Goal: Task Accomplishment & Management: Complete application form

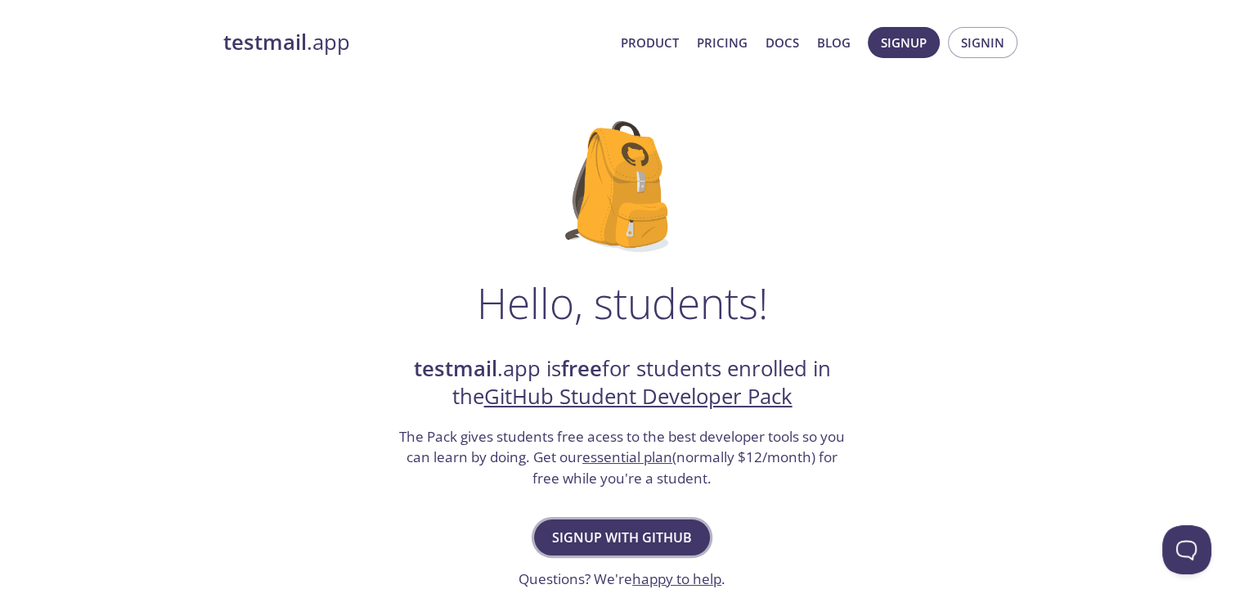
click at [635, 537] on span "Signup with GitHub" at bounding box center [622, 537] width 140 height 23
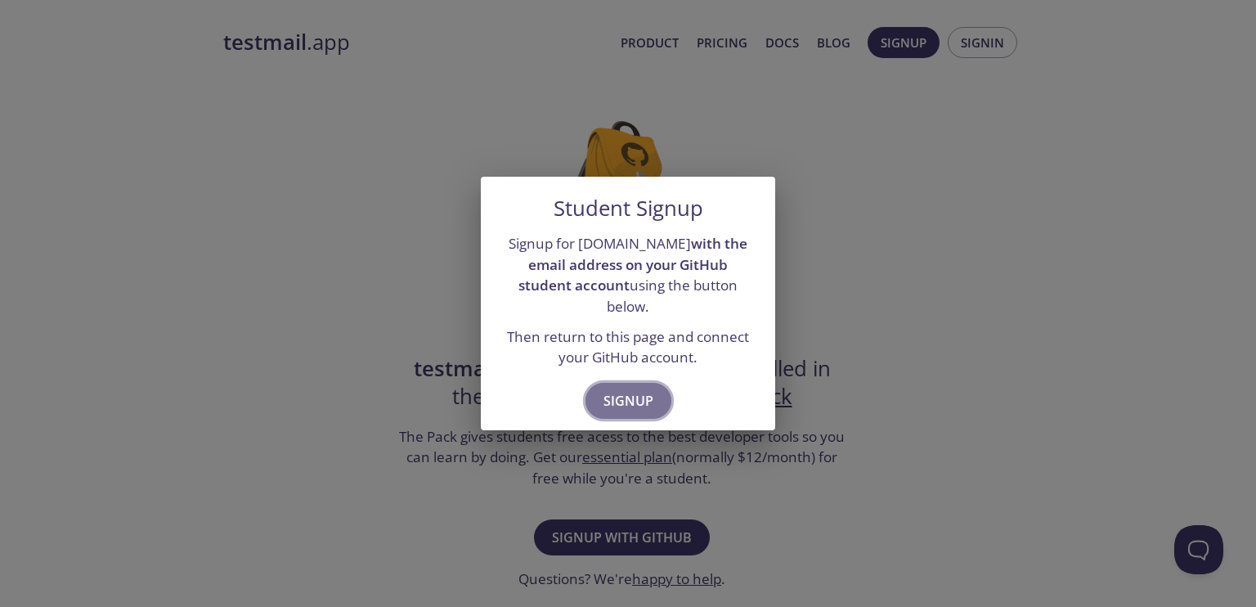
click at [636, 389] on span "Signup" at bounding box center [629, 400] width 50 height 23
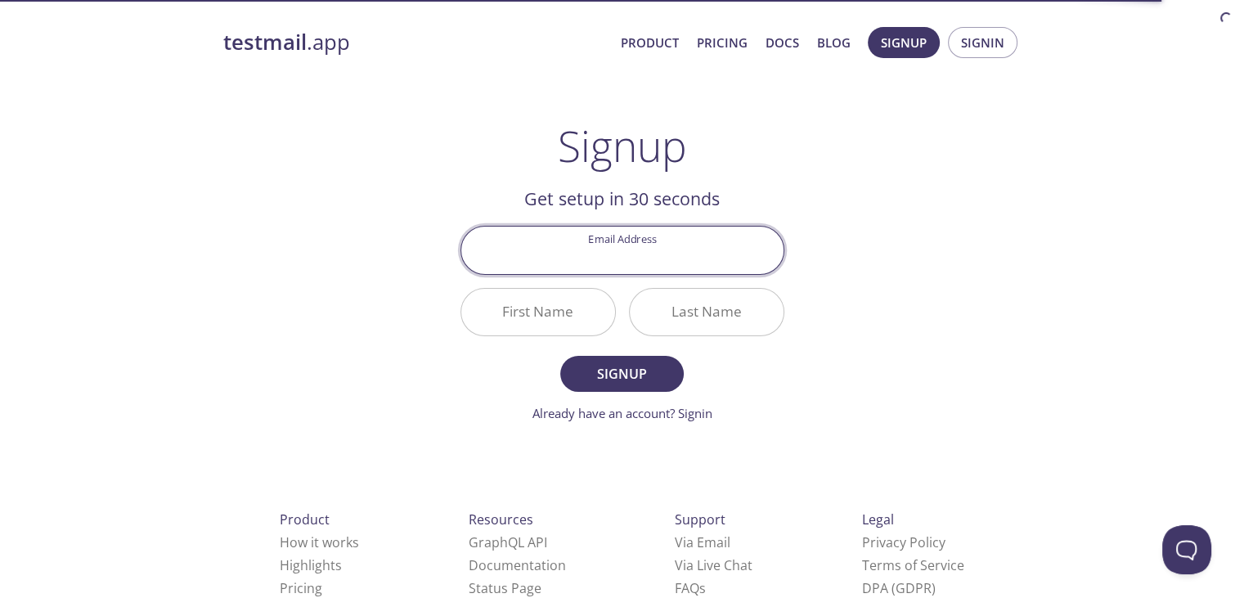
click at [628, 250] on input "Email Address" at bounding box center [622, 250] width 322 height 47
click at [627, 253] on input "Email Address" at bounding box center [622, 250] width 322 height 47
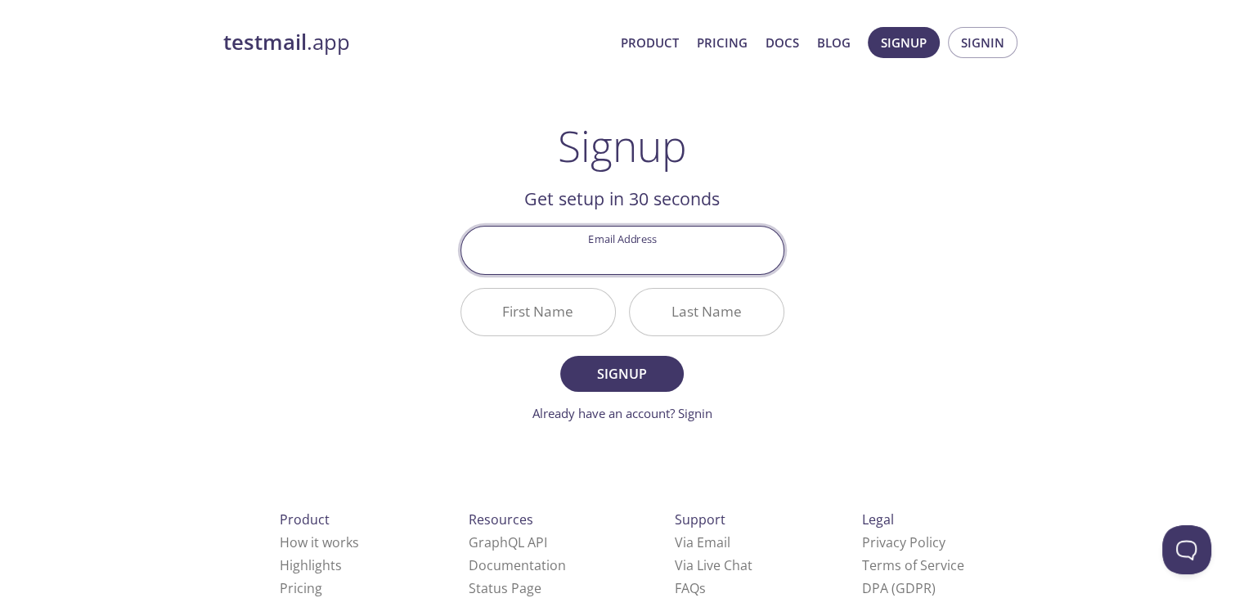
type input "[EMAIL_ADDRESS][DOMAIN_NAME]"
click at [570, 309] on input "First Name" at bounding box center [538, 312] width 154 height 47
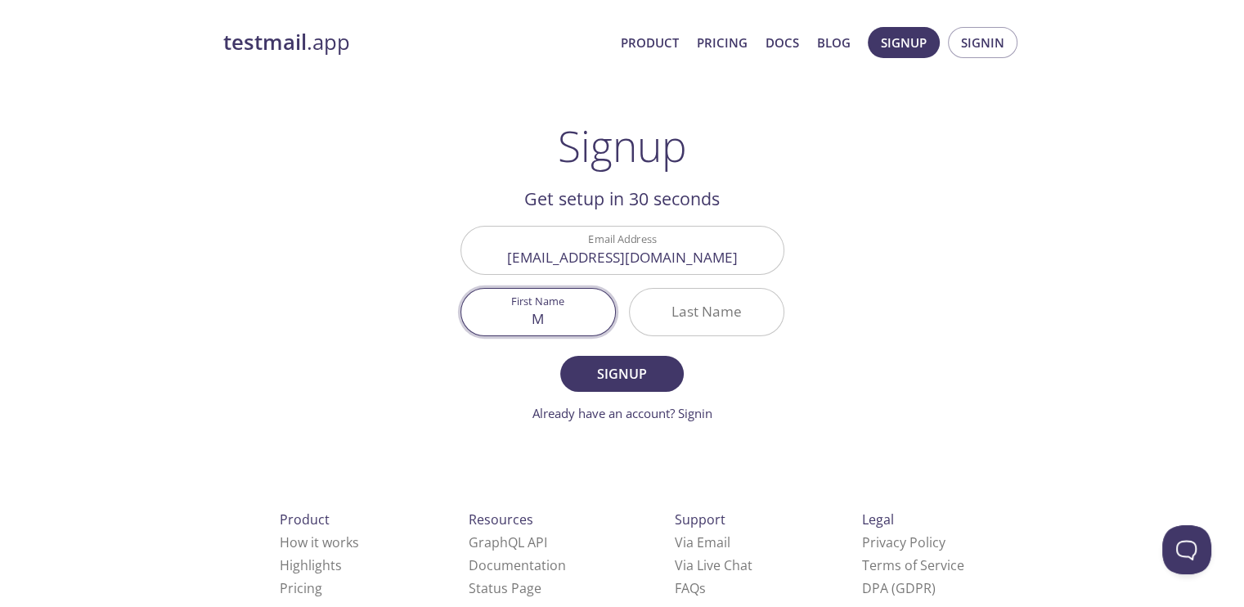
type input "M"
type input "Walid"
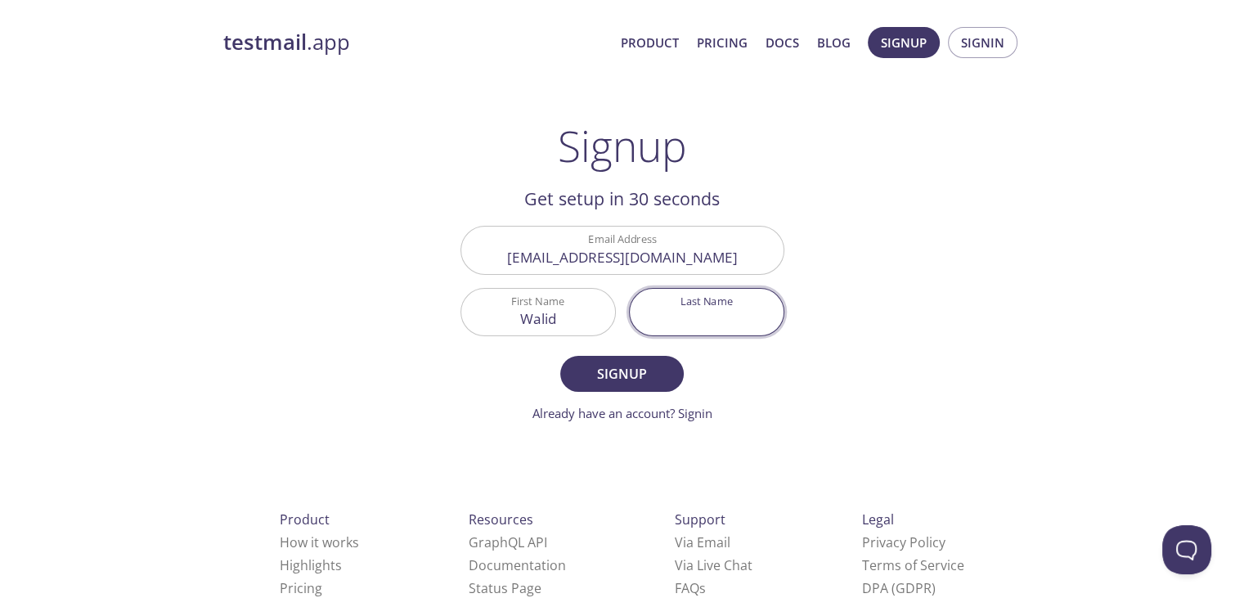
click at [682, 311] on input "Last Name" at bounding box center [707, 312] width 154 height 47
type input "[PERSON_NAME]"
click at [610, 384] on span "Signup" at bounding box center [621, 373] width 87 height 23
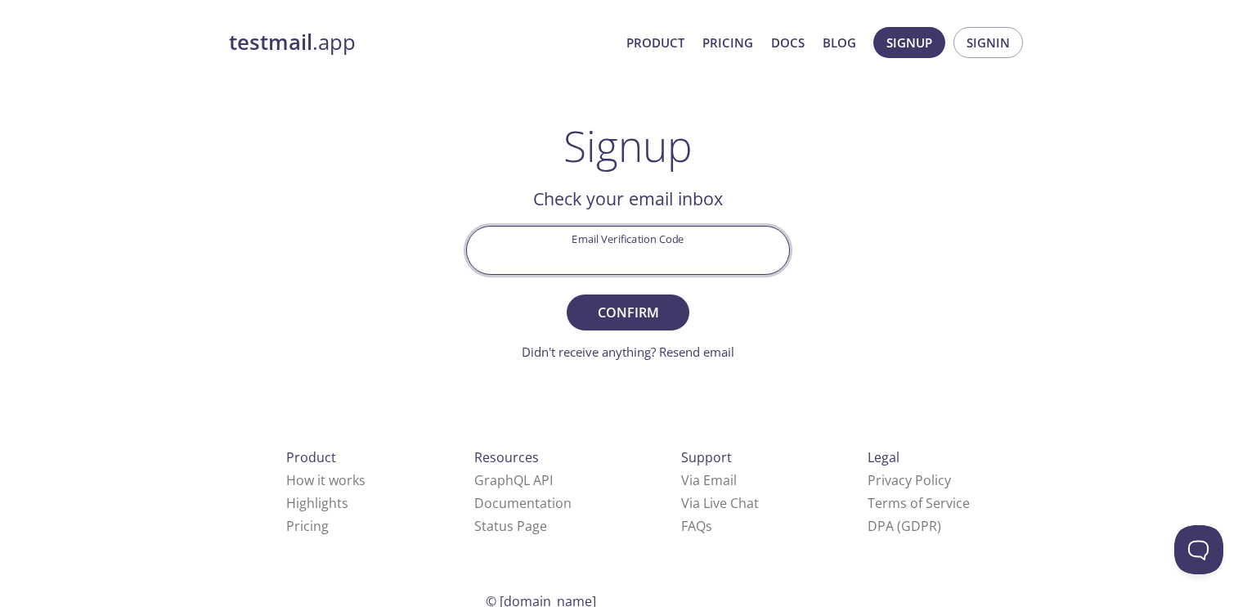
click at [581, 259] on input "Email Verification Code" at bounding box center [628, 250] width 322 height 47
paste input "5131FYJ"
type input "5131FYJ"
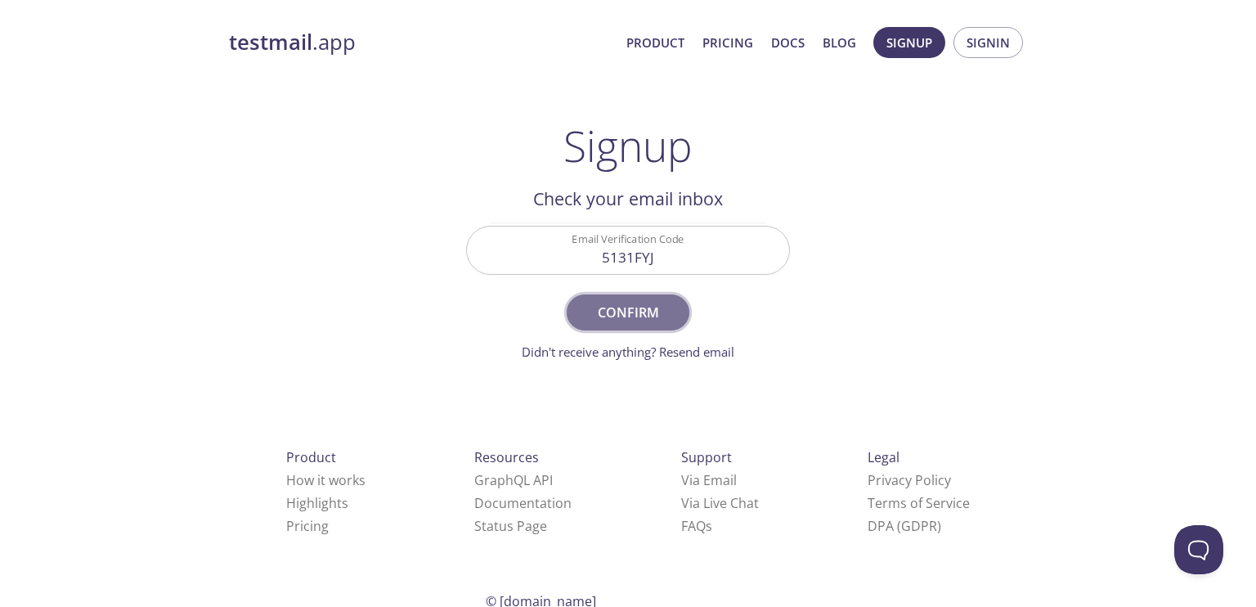
click at [604, 297] on button "Confirm" at bounding box center [628, 312] width 123 height 36
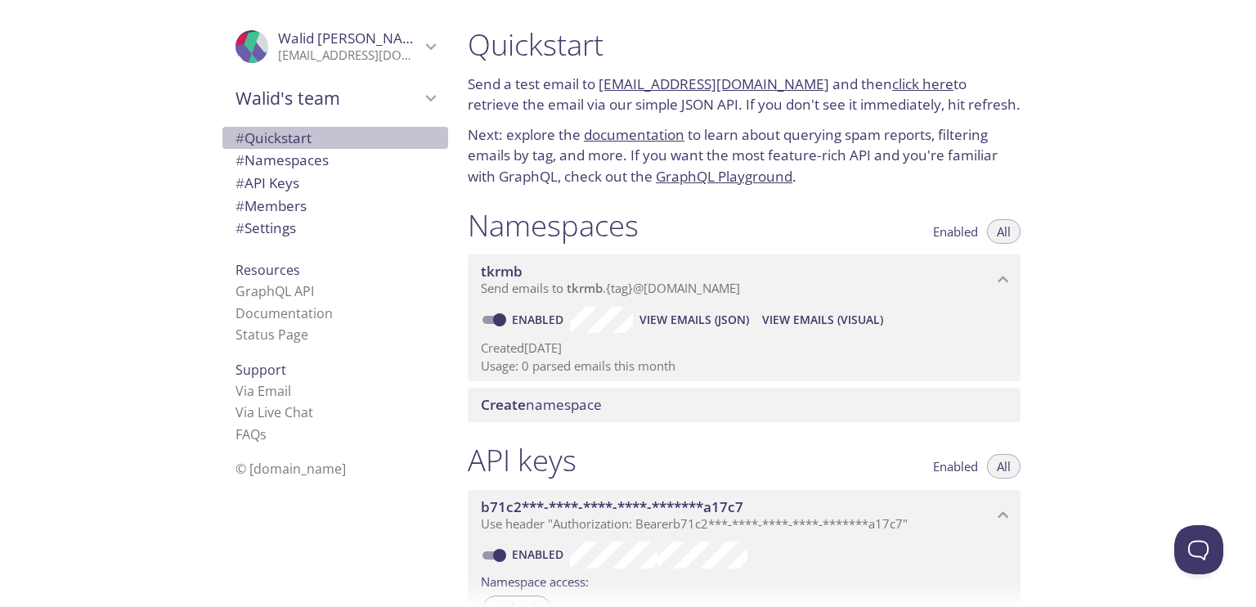
click at [266, 139] on span "# Quickstart" at bounding box center [274, 137] width 76 height 19
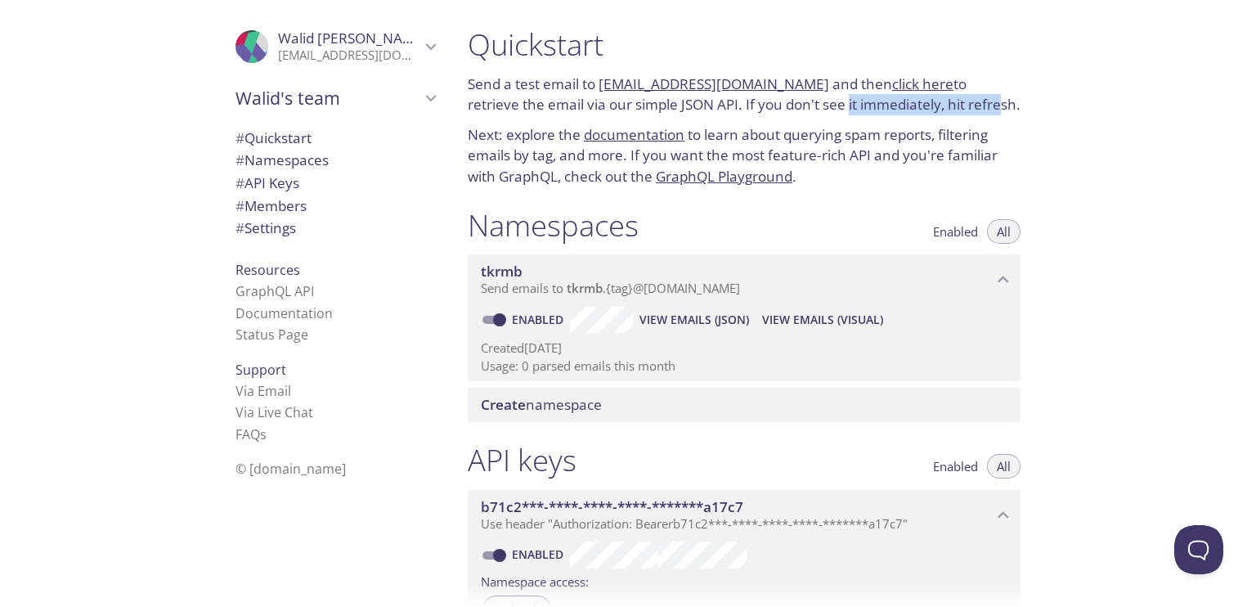
drag, startPoint x: 791, startPoint y: 108, endPoint x: 938, endPoint y: 106, distance: 147.2
click at [938, 106] on p "Send a test email to tkrmb.test@inbox.testmail.app and then click here to retri…" at bounding box center [744, 95] width 553 height 42
click at [924, 117] on div "Quickstart Send a test email to tkrmb.test@inbox.testmail.app and then click he…" at bounding box center [744, 106] width 579 height 181
click at [893, 85] on link "click here" at bounding box center [922, 83] width 61 height 19
click at [299, 99] on span "Walid's team" at bounding box center [328, 98] width 185 height 23
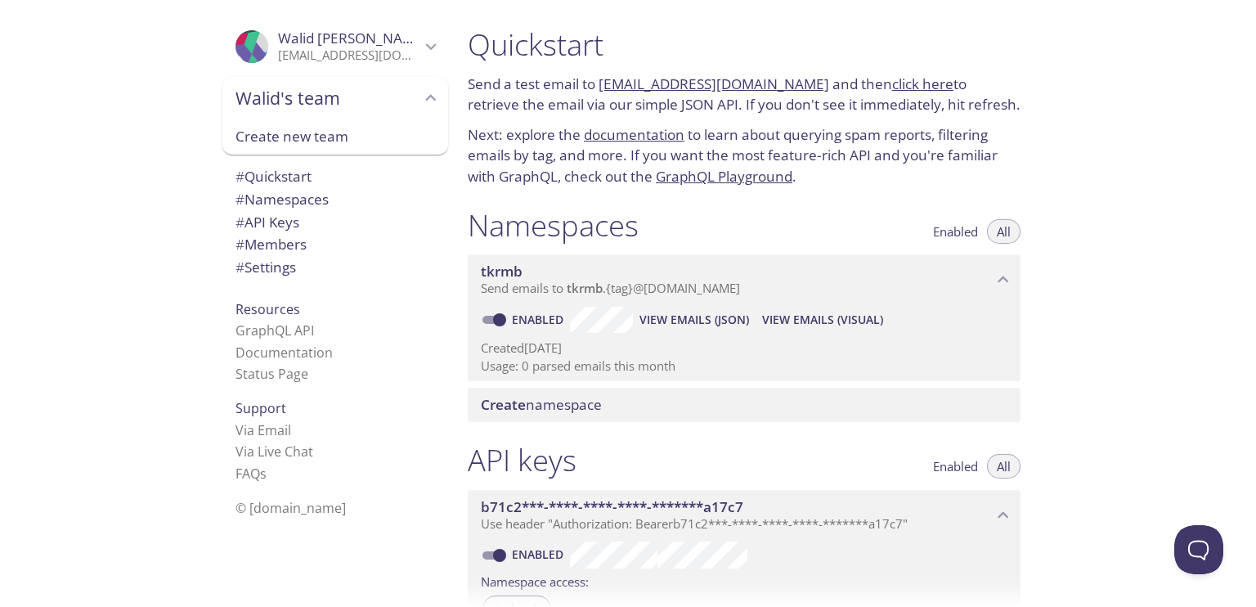
click at [299, 99] on span "Walid's team" at bounding box center [328, 98] width 185 height 23
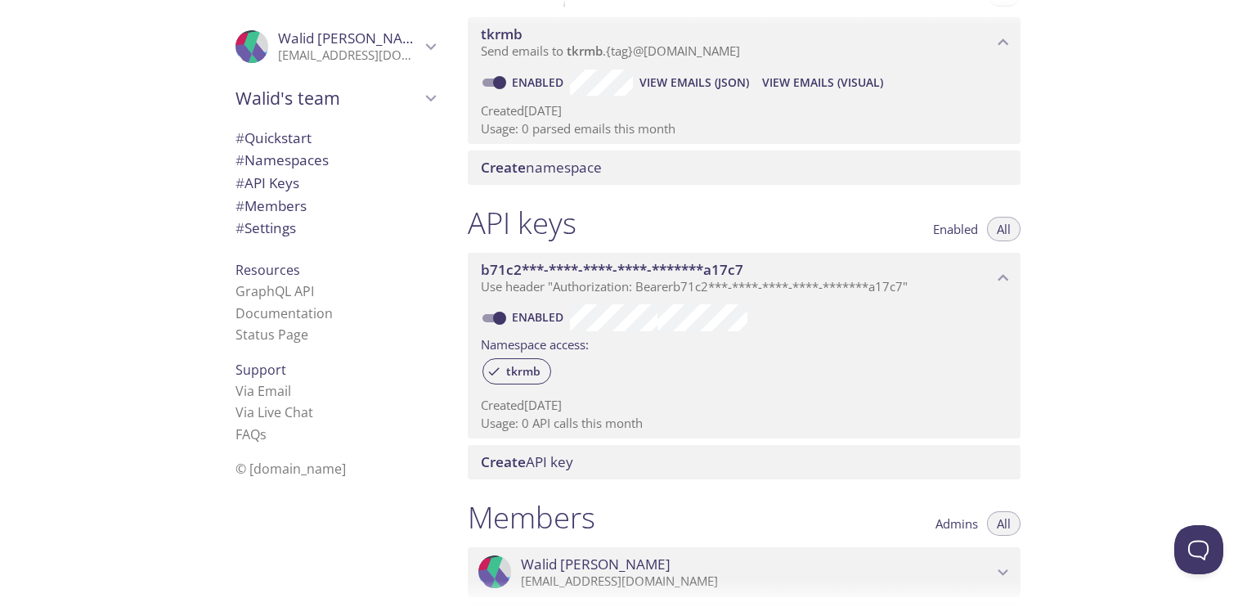
scroll to position [409, 0]
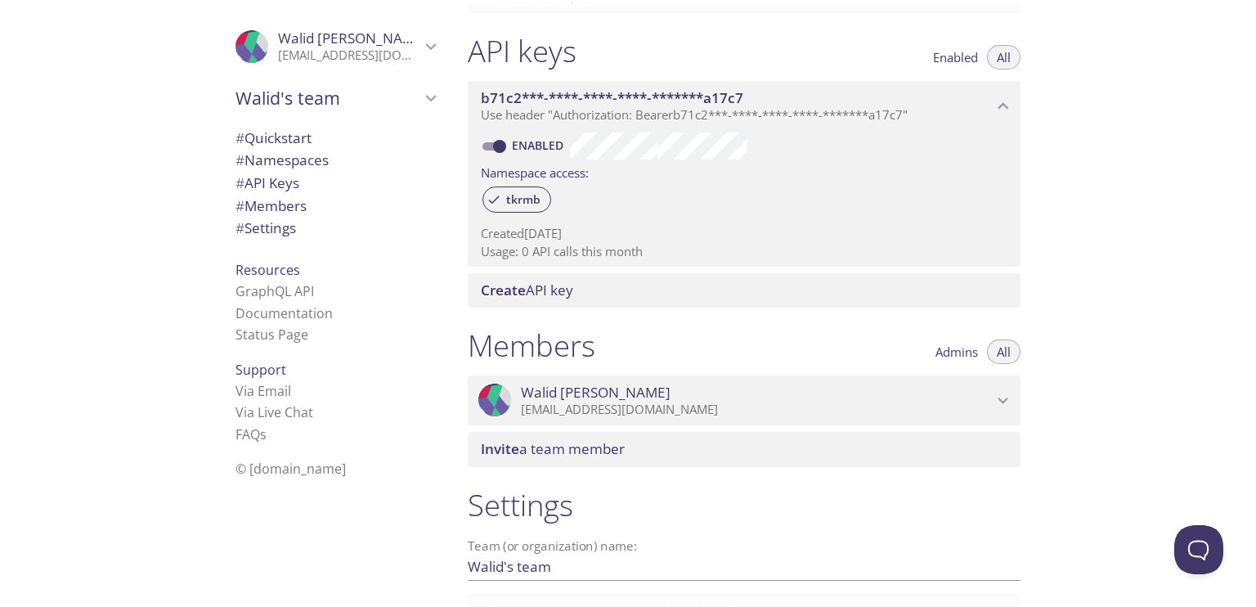
drag, startPoint x: 324, startPoint y: 470, endPoint x: 241, endPoint y: 470, distance: 82.6
click at [241, 471] on li "© [DOMAIN_NAME]" at bounding box center [336, 468] width 200 height 21
click at [256, 470] on span "© [DOMAIN_NAME]" at bounding box center [291, 469] width 110 height 18
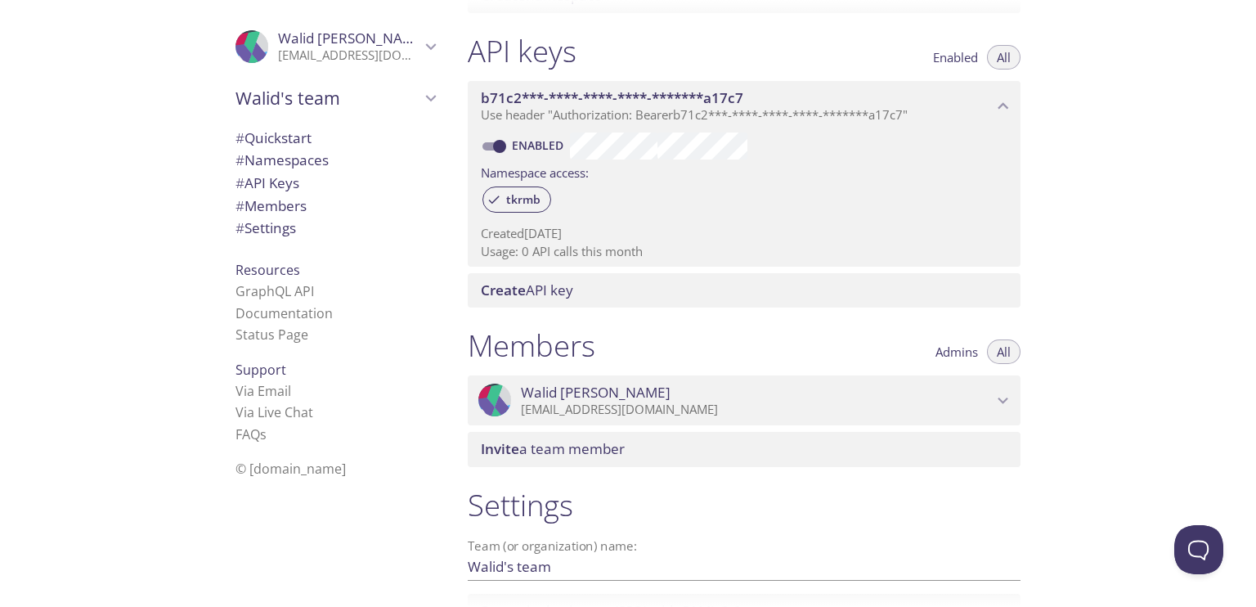
click at [256, 470] on span "© [DOMAIN_NAME]" at bounding box center [291, 469] width 110 height 18
drag, startPoint x: 236, startPoint y: 474, endPoint x: 403, endPoint y: 482, distance: 167.1
click at [403, 482] on div "© [DOMAIN_NAME]" at bounding box center [335, 468] width 226 height 34
